Goal: Communication & Community: Answer question/provide support

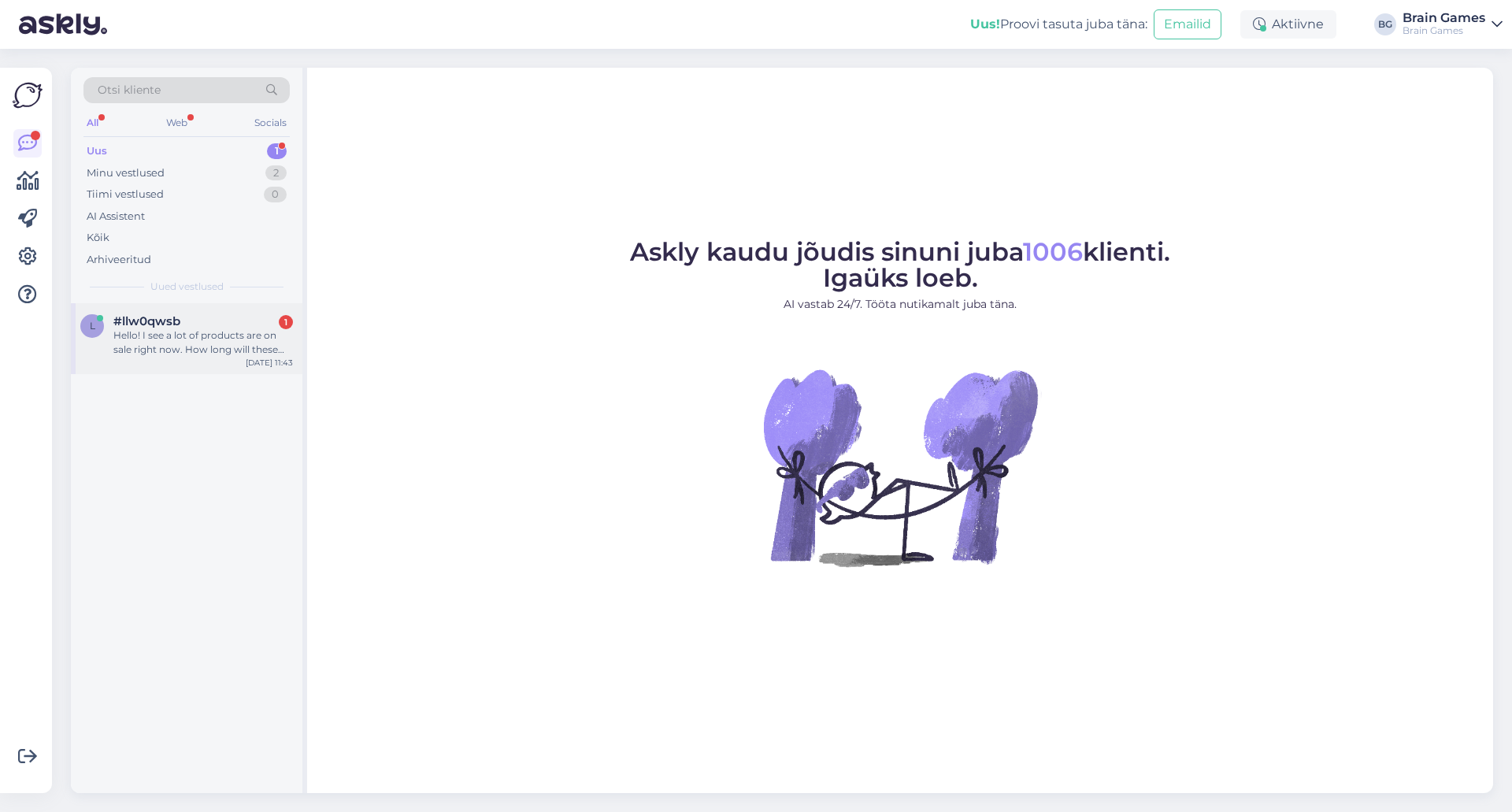
click at [195, 350] on div "Hello! I see a lot of products are on sale right now. How long will these disco…" at bounding box center [203, 342] width 179 height 28
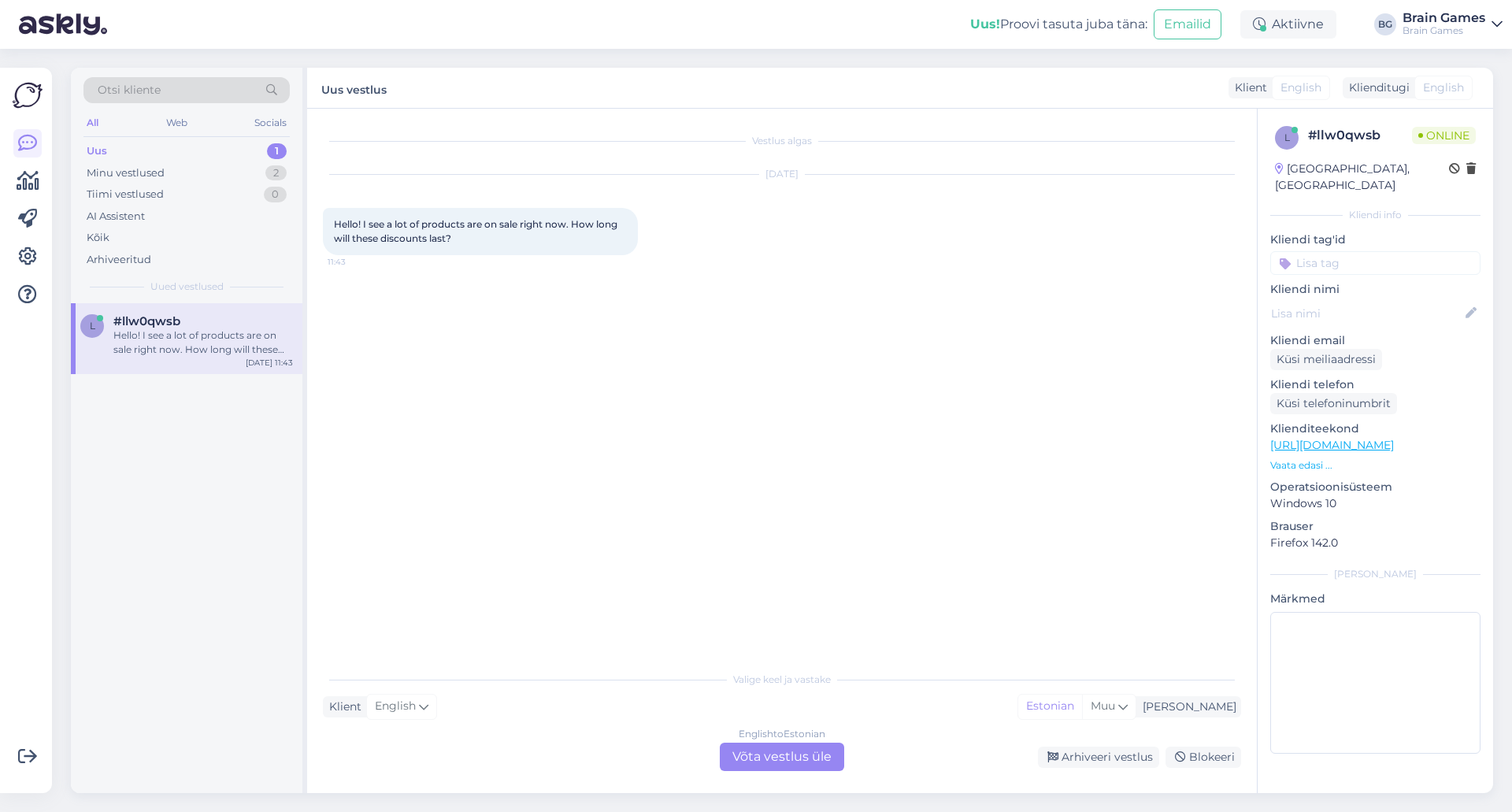
click at [783, 770] on div "English to Estonian Võta vestlus üle" at bounding box center [782, 757] width 125 height 28
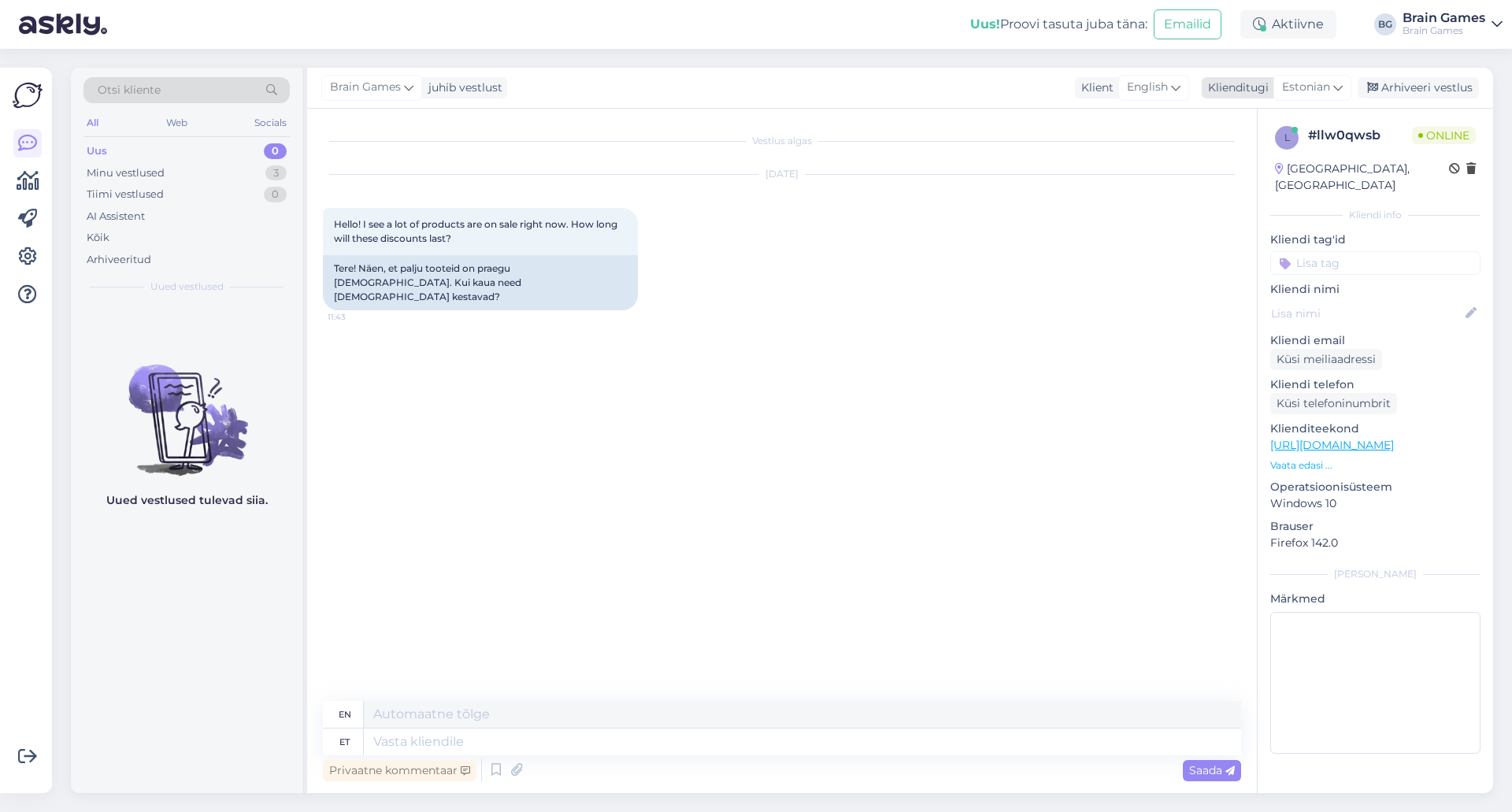
click at [1299, 79] on span "Estonian" at bounding box center [1306, 87] width 48 height 17
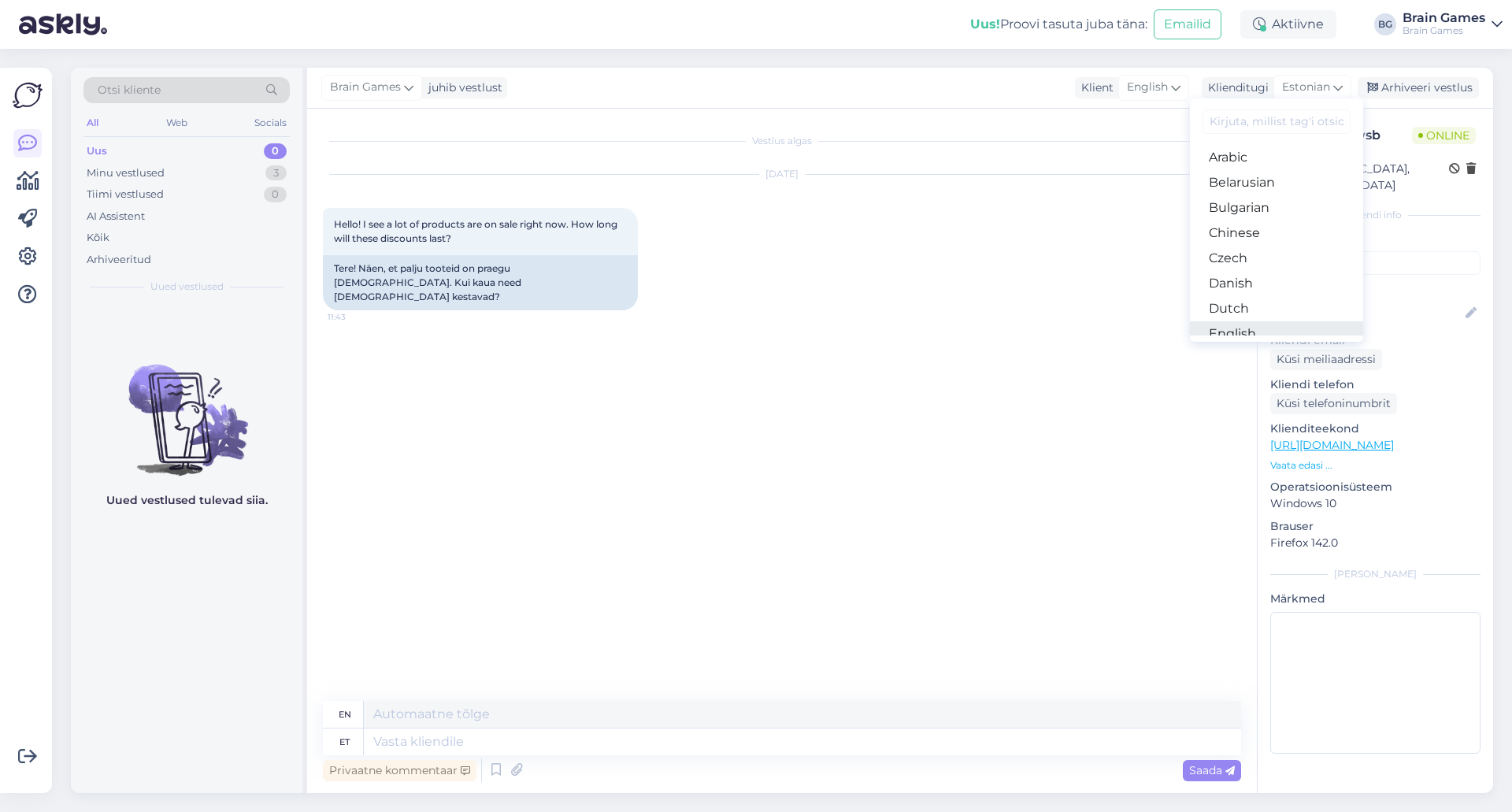
click at [1237, 330] on link "English" at bounding box center [1276, 334] width 173 height 26
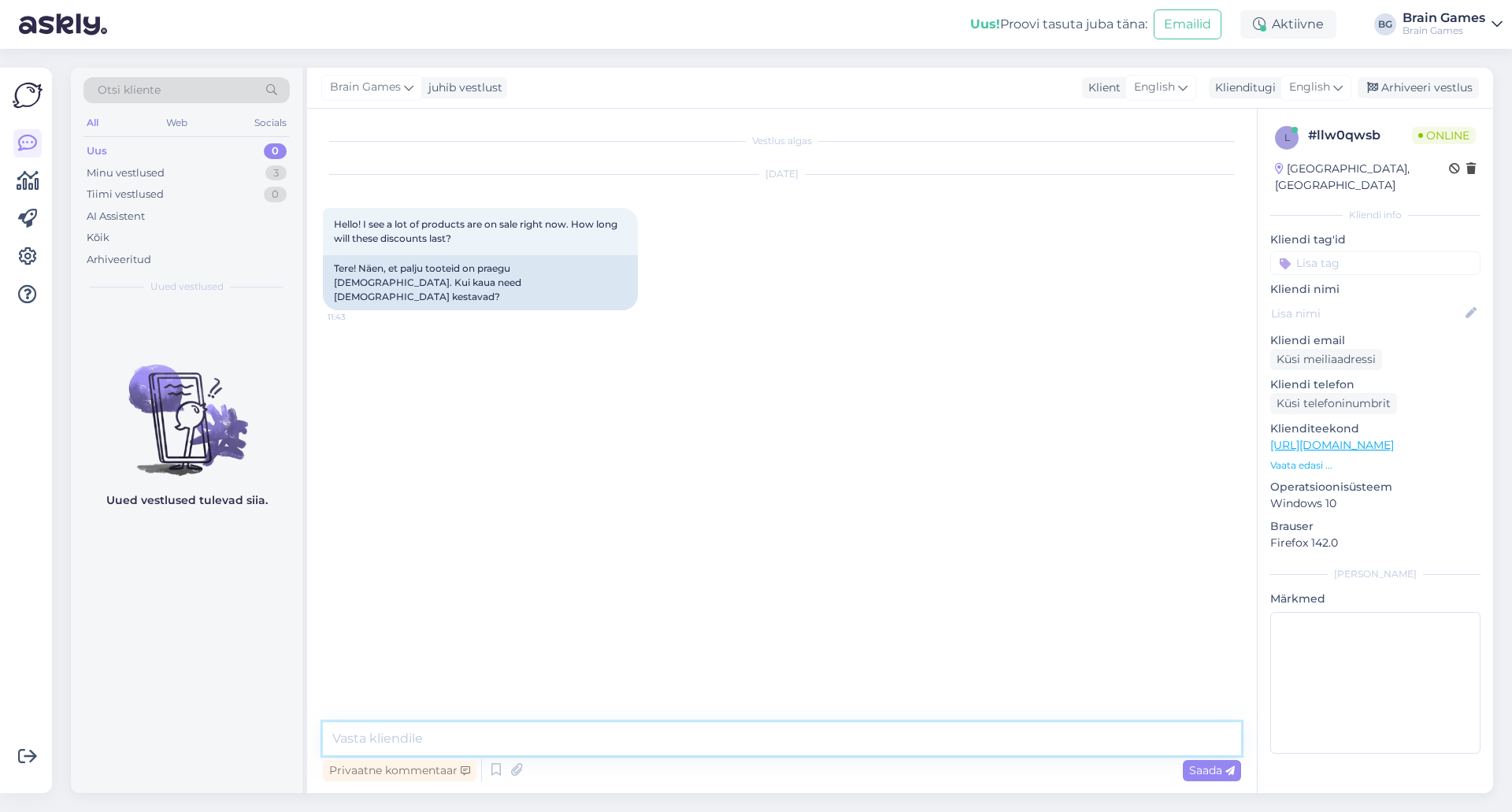
click at [562, 744] on textarea at bounding box center [782, 739] width 919 height 33
type textarea "Hello!"
type textarea "Discount will last [DATE]-[DATE]."
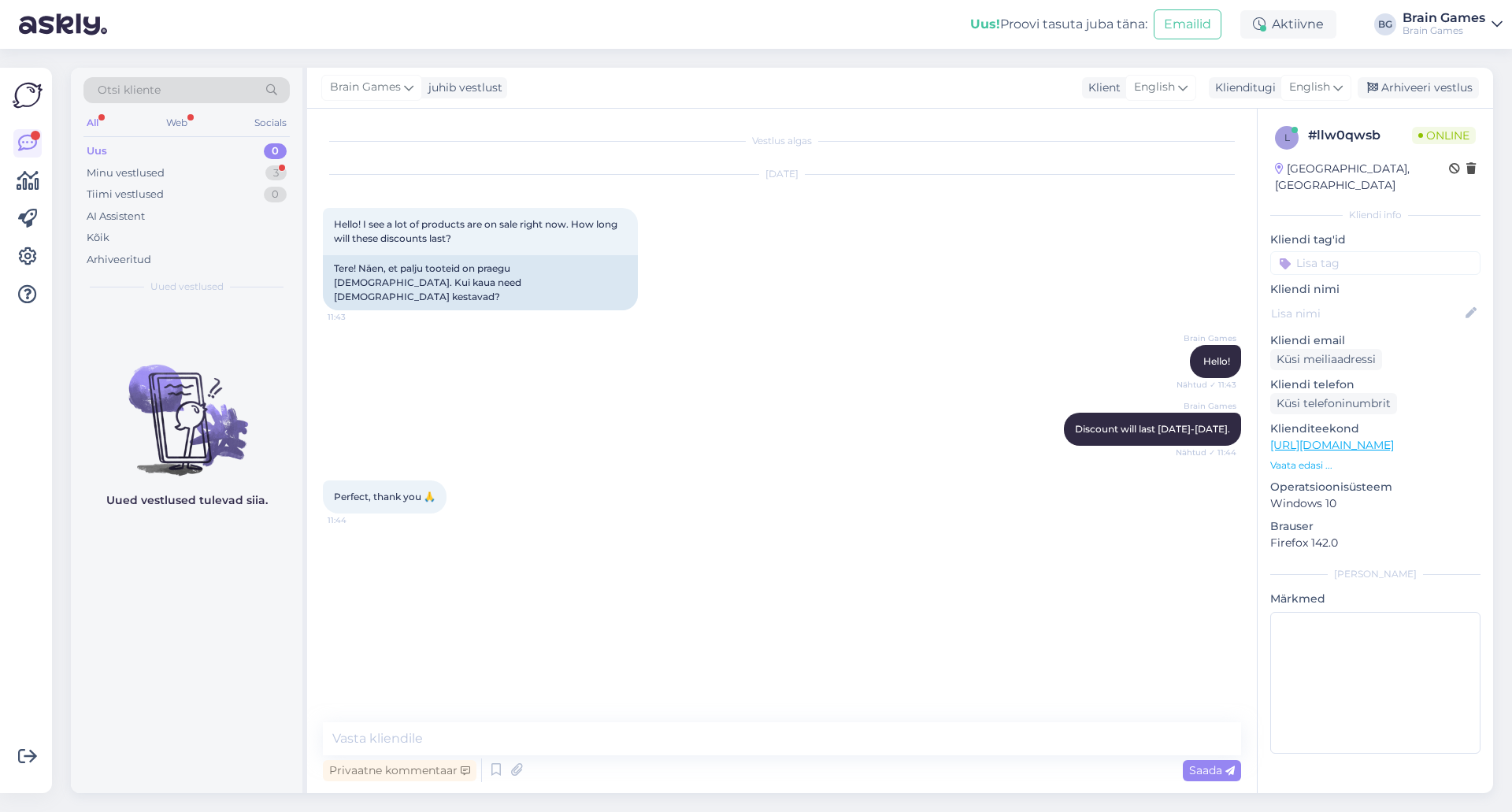
click at [619, 565] on div "Vestlus algas [DATE] Hello! I see a lot of products are on sale right now. How …" at bounding box center [789, 417] width 932 height 584
click at [143, 173] on div "Minu vestlused" at bounding box center [125, 173] width 78 height 15
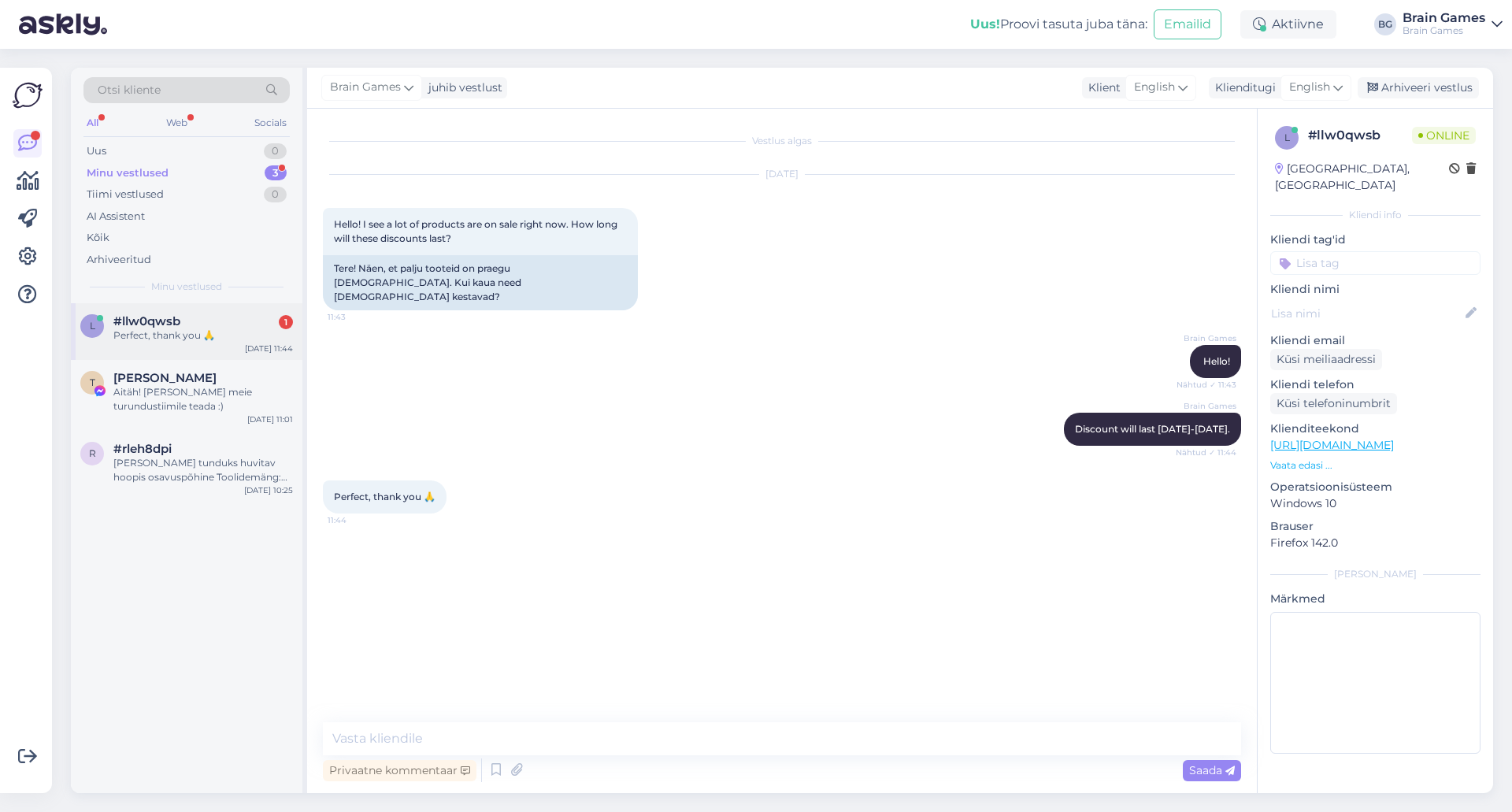
click at [131, 340] on div "Perfect, thank you 🙏" at bounding box center [203, 336] width 179 height 15
click at [695, 572] on div "Vestlus algas [DATE] Hello! I see a lot of products are on sale right now. How …" at bounding box center [789, 417] width 932 height 584
